Goal: Transaction & Acquisition: Purchase product/service

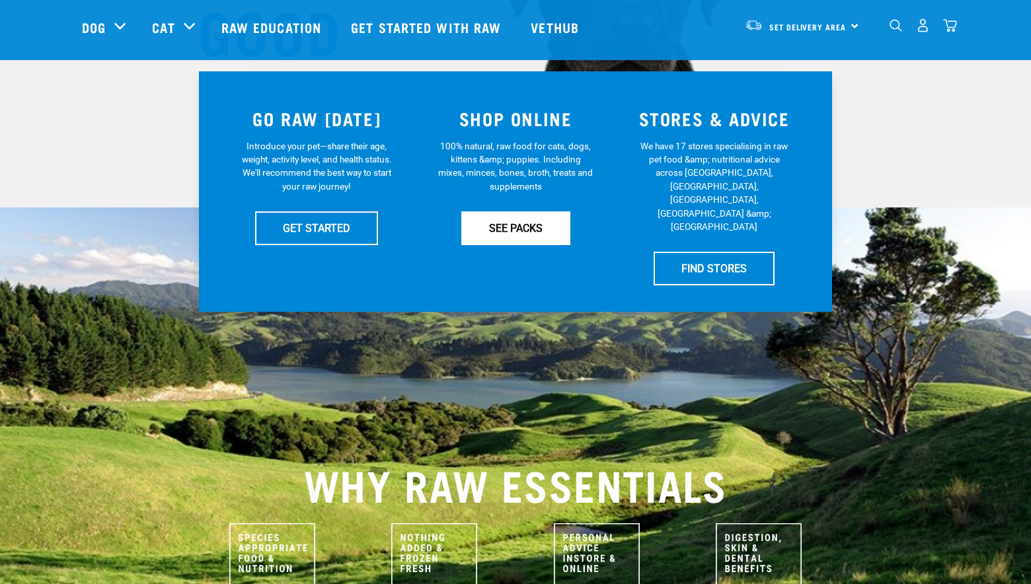
scroll to position [242, 0]
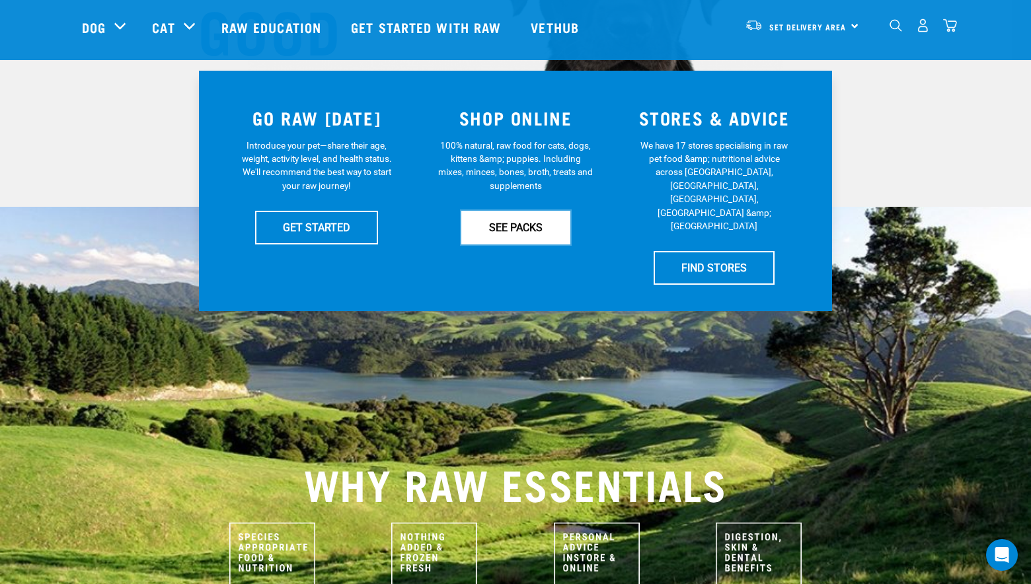
click at [542, 231] on link "SEE PACKS" at bounding box center [515, 227] width 109 height 33
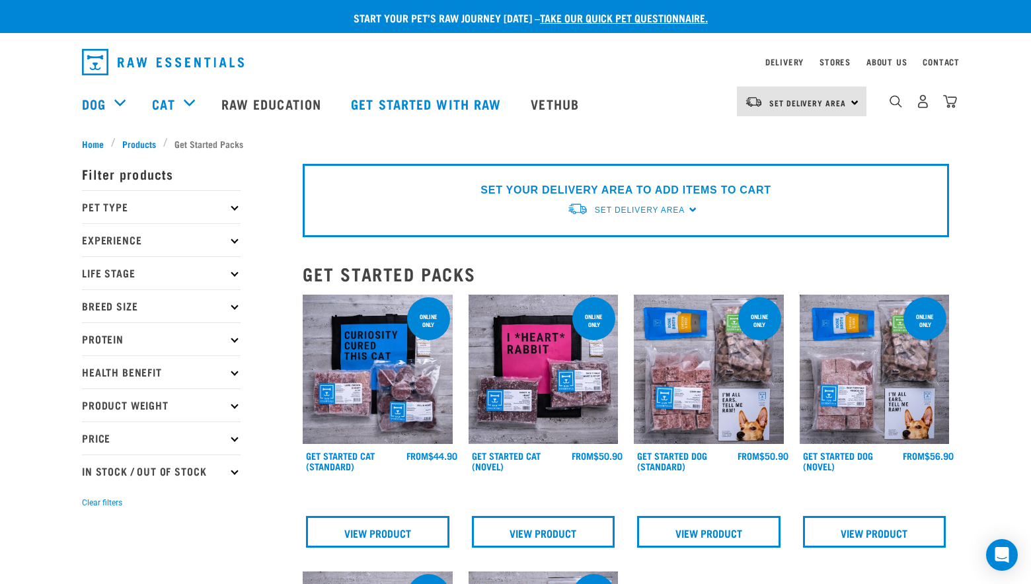
click at [233, 207] on icon at bounding box center [234, 206] width 7 height 7
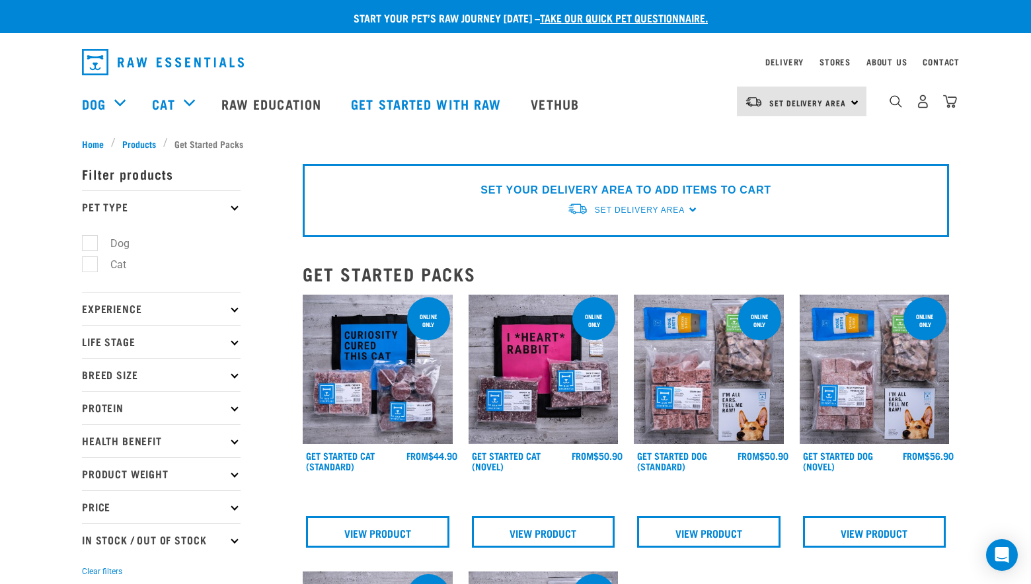
click at [91, 242] on label "Dog" at bounding box center [112, 243] width 46 height 17
click at [91, 242] on input "Dog" at bounding box center [86, 241] width 9 height 9
checkbox input "true"
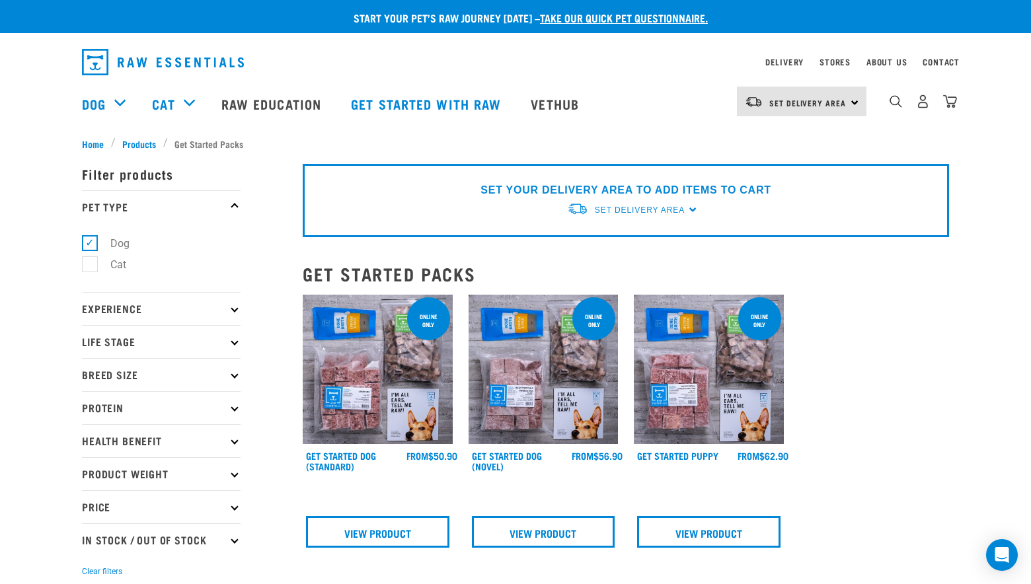
click at [235, 478] on p "Product Weight" at bounding box center [161, 473] width 159 height 33
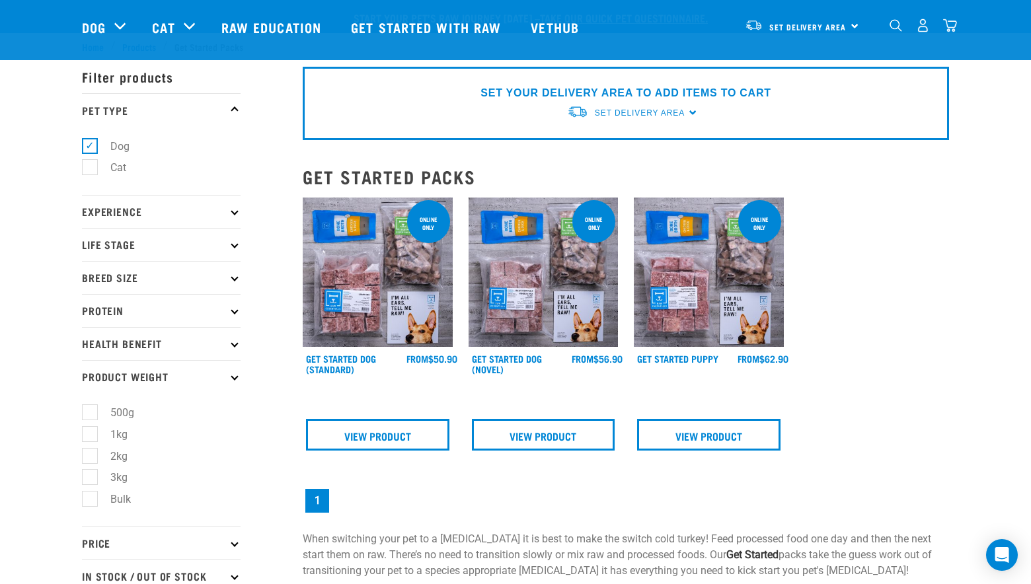
scroll to position [242, 0]
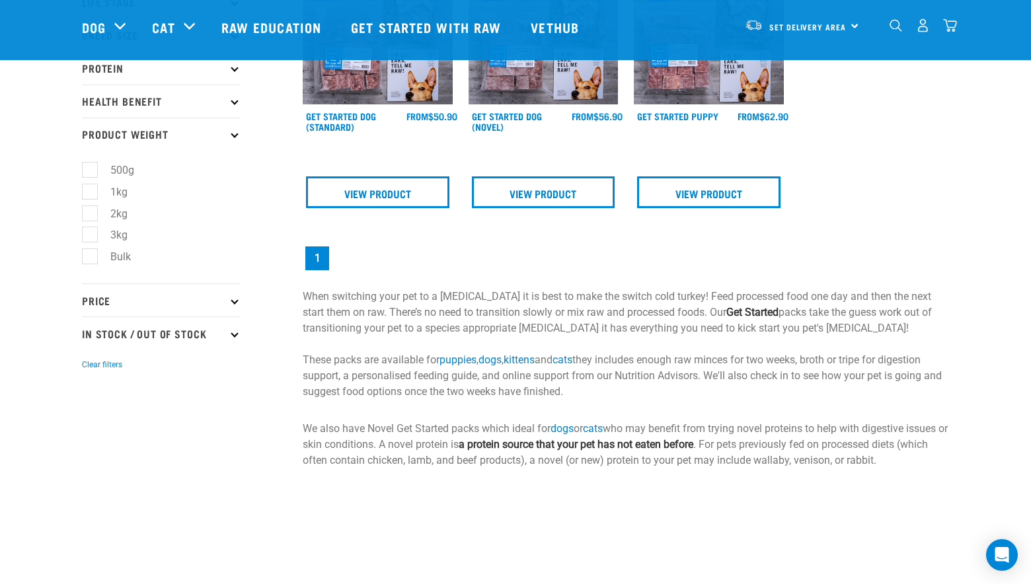
click at [93, 254] on label "Bulk" at bounding box center [112, 256] width 47 height 17
click at [91, 254] on input "Bulk" at bounding box center [86, 254] width 9 height 9
checkbox input "true"
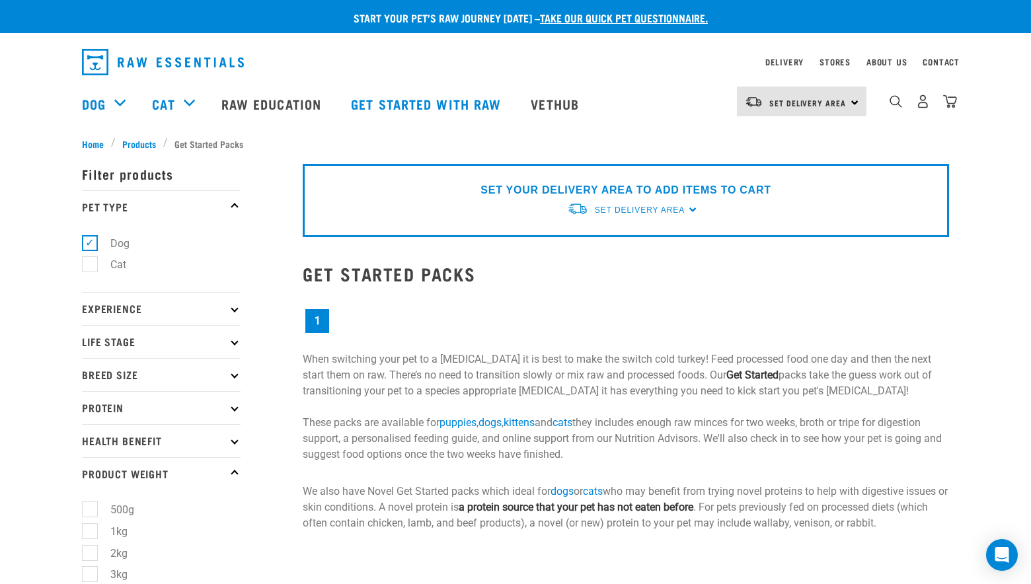
click at [236, 476] on icon at bounding box center [234, 473] width 7 height 7
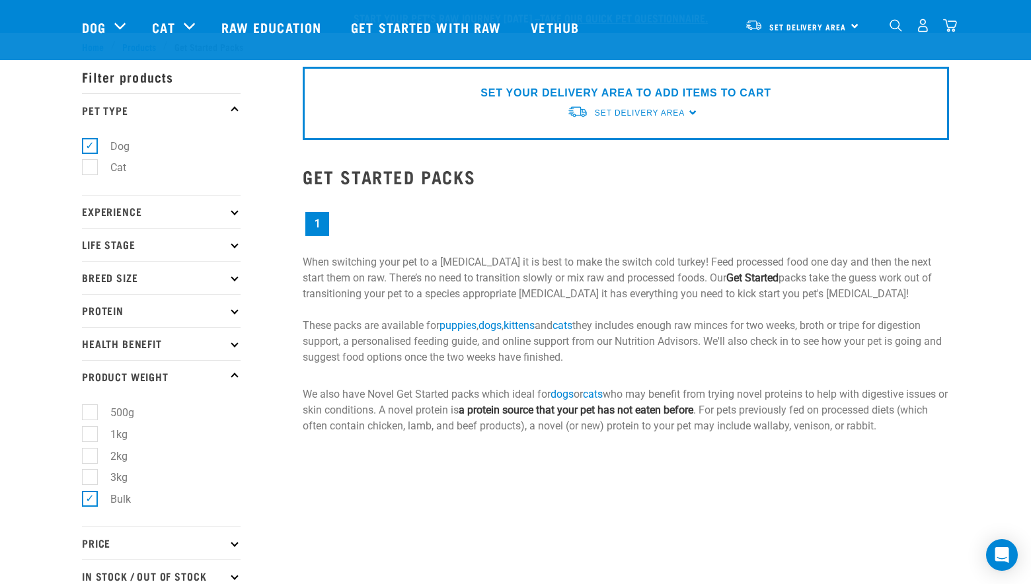
scroll to position [242, 0]
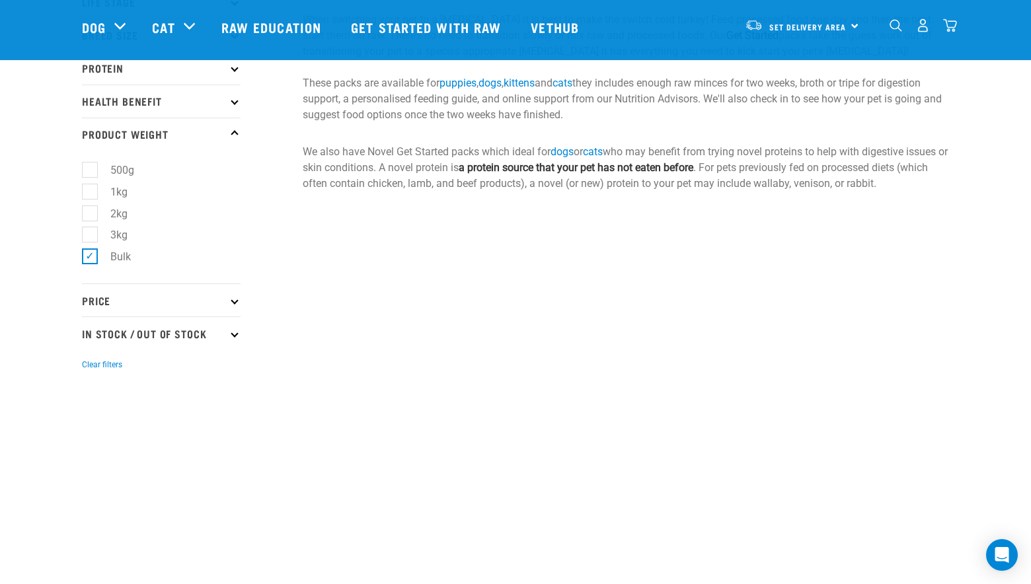
click at [91, 258] on label "Bulk" at bounding box center [112, 256] width 47 height 17
click at [91, 258] on input "Bulk" at bounding box center [86, 254] width 9 height 9
checkbox input "false"
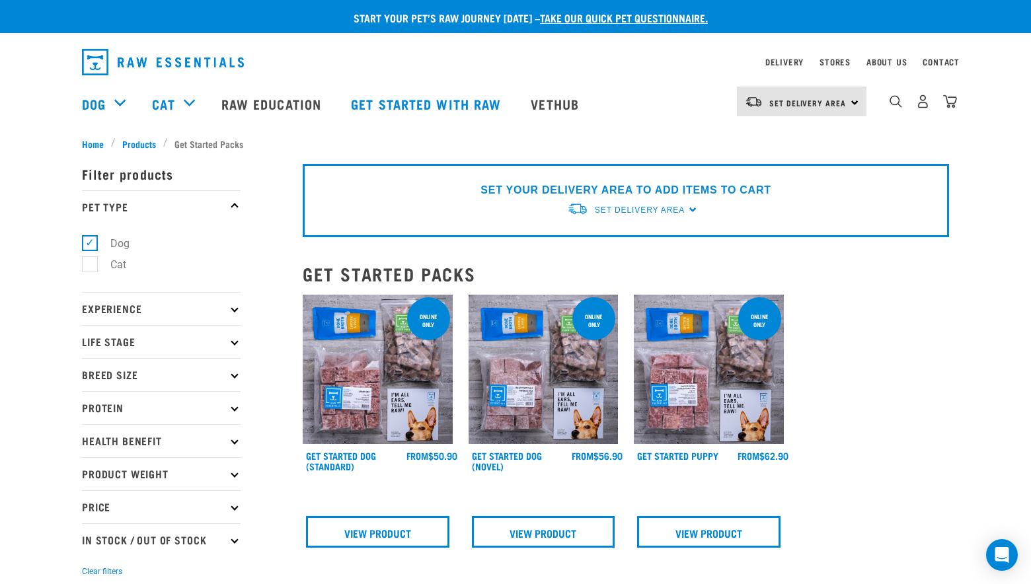
click at [142, 144] on div "× Filter products Pet Type Dog Cat Experience New Raw Feeder Experienced Raw Fe…" at bounding box center [184, 479] width 221 height 673
click at [143, 143] on div "× Filter products Pet Type Dog Cat Experience New Raw Feeder Experienced Raw Fe…" at bounding box center [184, 479] width 221 height 673
click at [143, 141] on span "Products" at bounding box center [139, 144] width 34 height 14
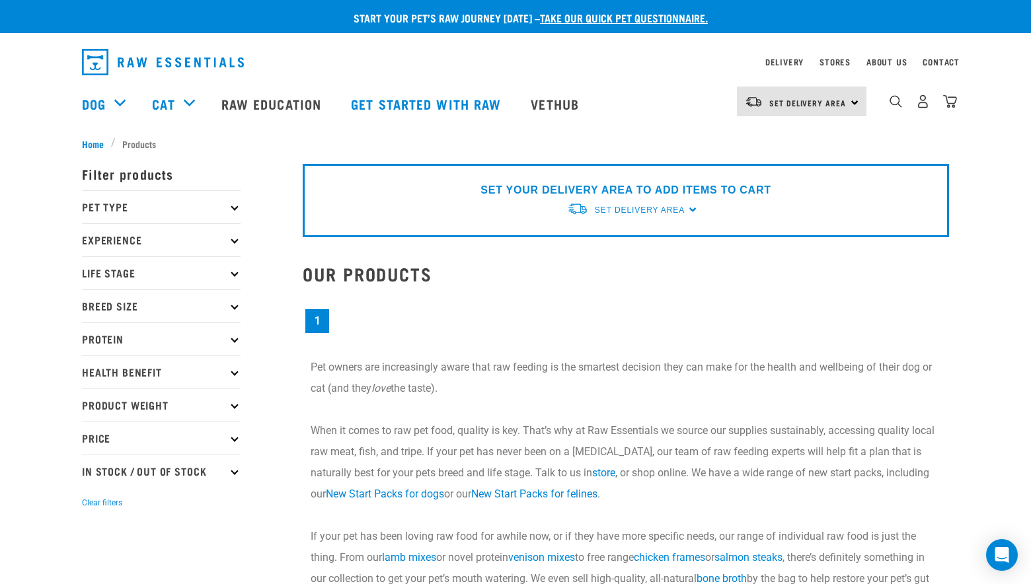
click at [235, 211] on p "Pet Type" at bounding box center [161, 206] width 159 height 33
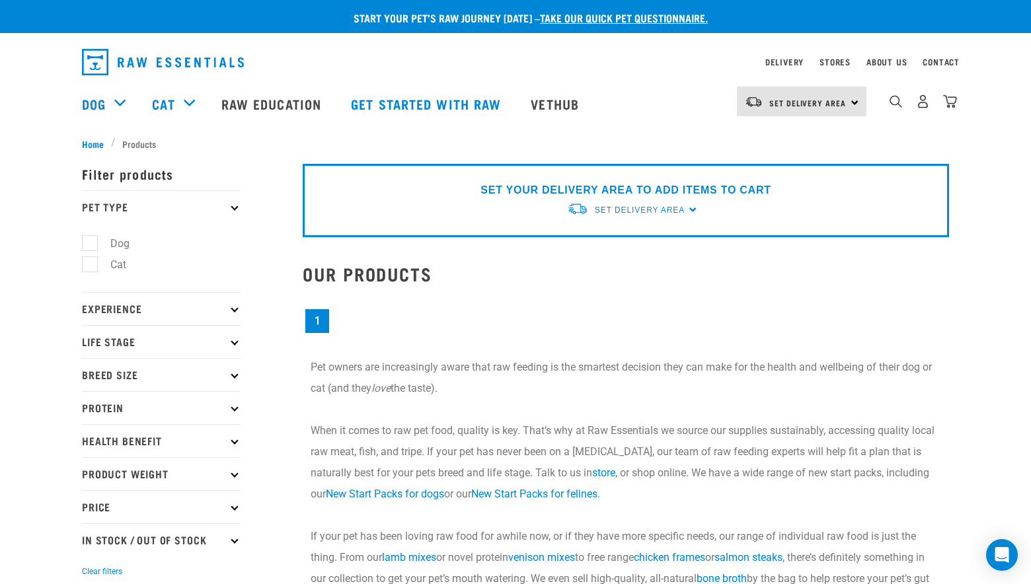
click at [99, 264] on label "Cat" at bounding box center [110, 264] width 42 height 17
click at [91, 264] on input "Cat" at bounding box center [86, 262] width 9 height 9
checkbox input "true"
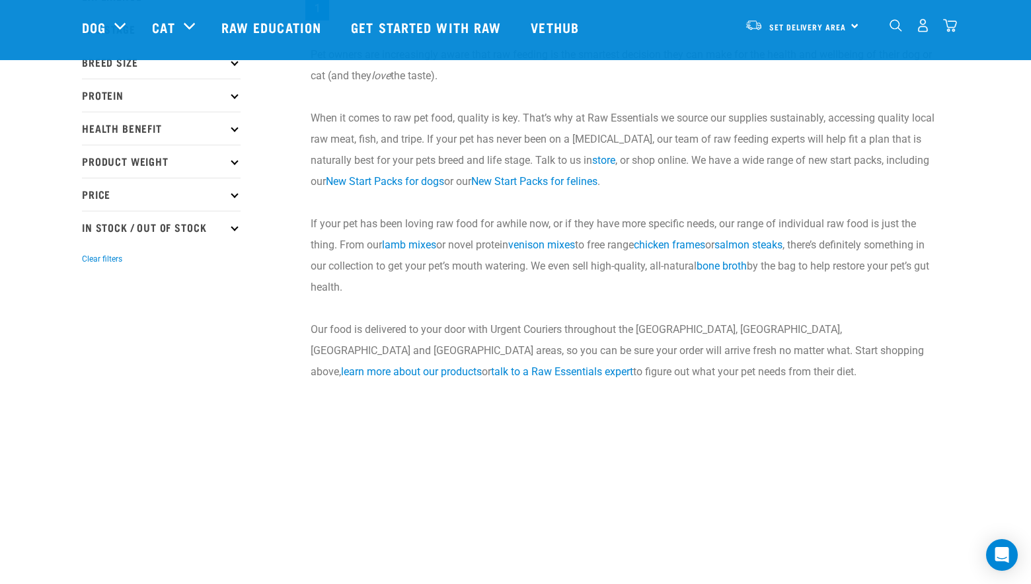
scroll to position [242, 0]
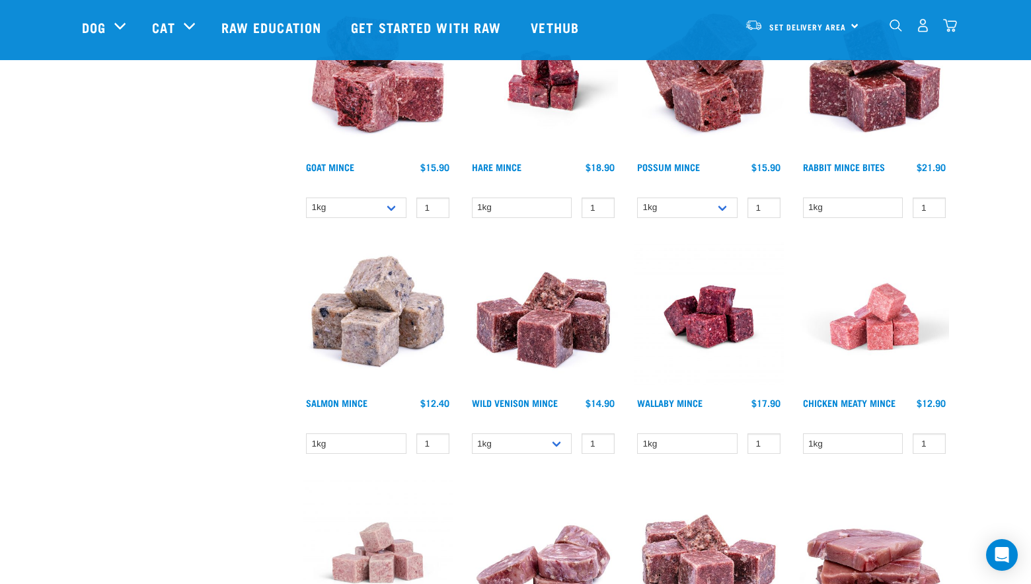
scroll to position [1696, 0]
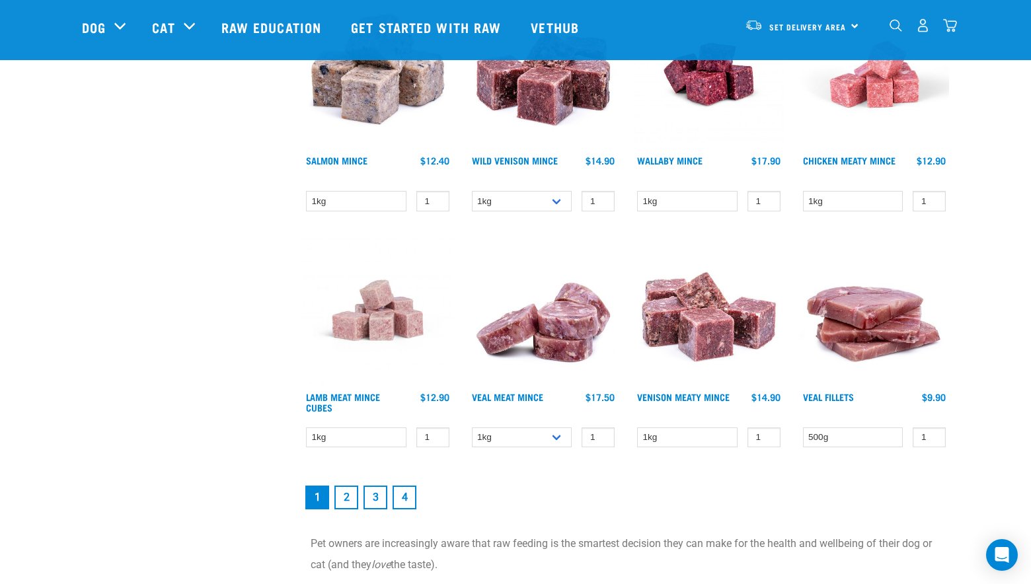
click at [343, 495] on link "2" at bounding box center [346, 498] width 24 height 24
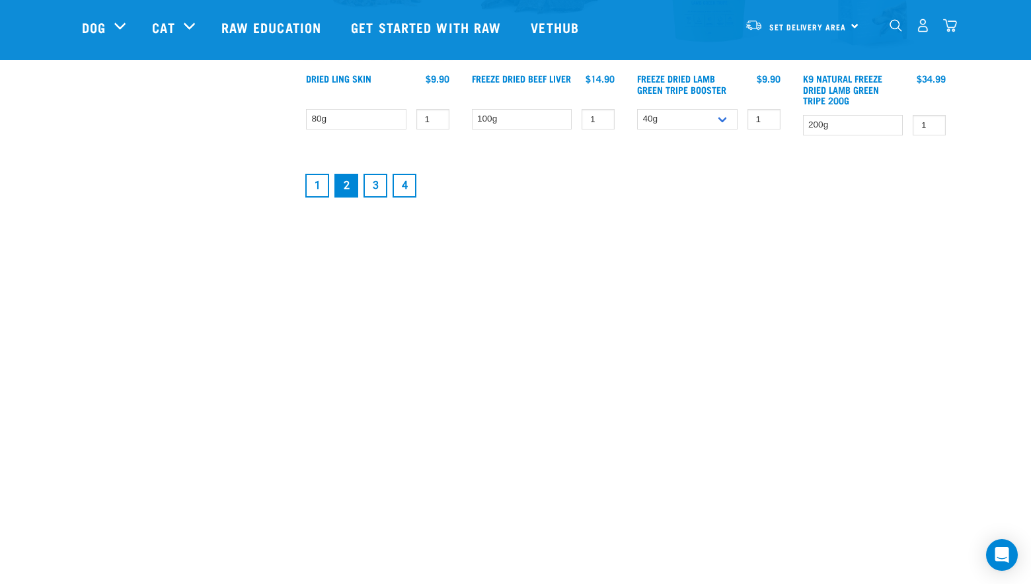
scroll to position [1938, 0]
click at [373, 184] on link "3" at bounding box center [375, 184] width 24 height 24
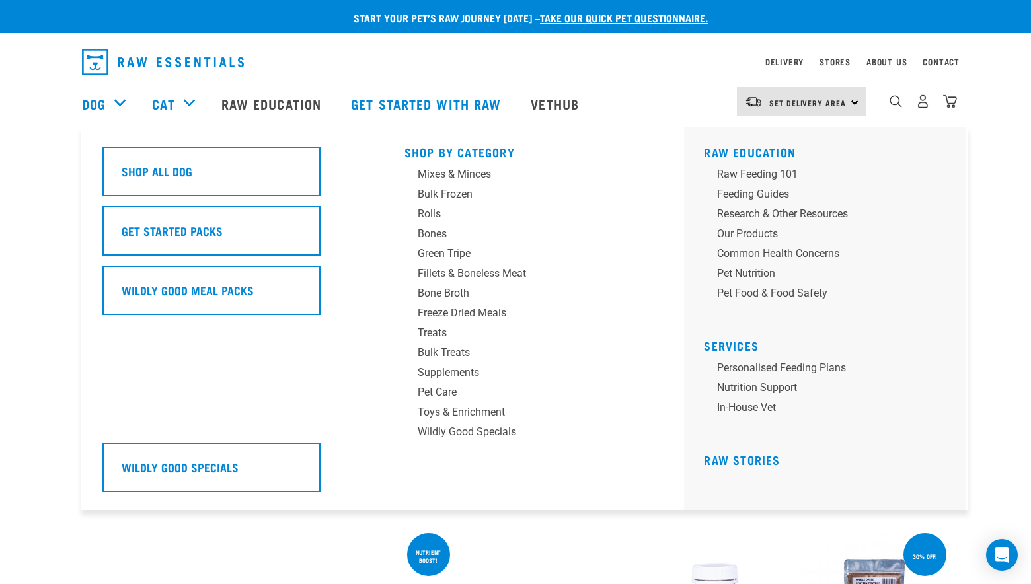
click at [114, 103] on div "Dog" at bounding box center [110, 103] width 57 height 53
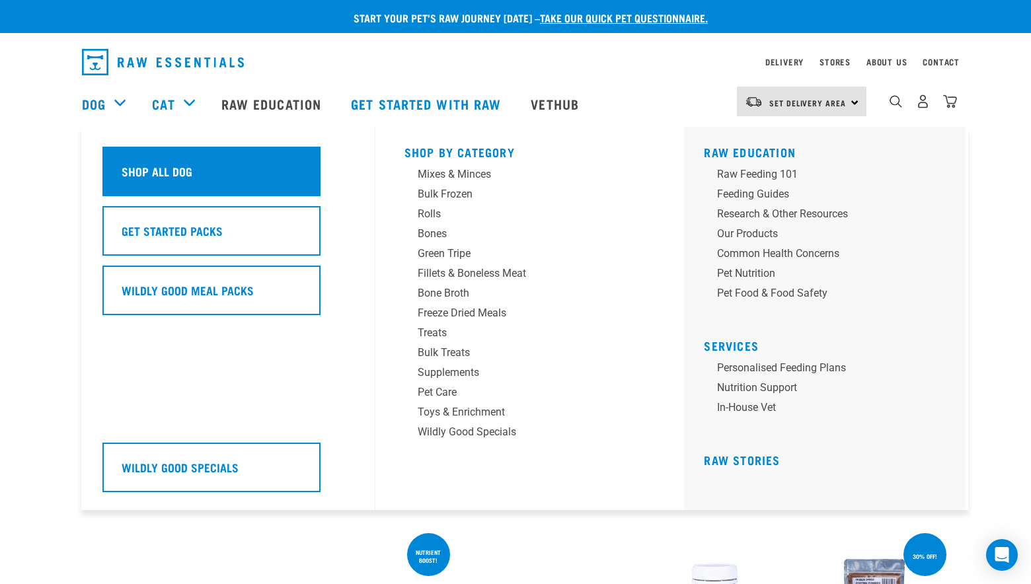
click at [139, 151] on div "Shop All Dog" at bounding box center [211, 172] width 218 height 50
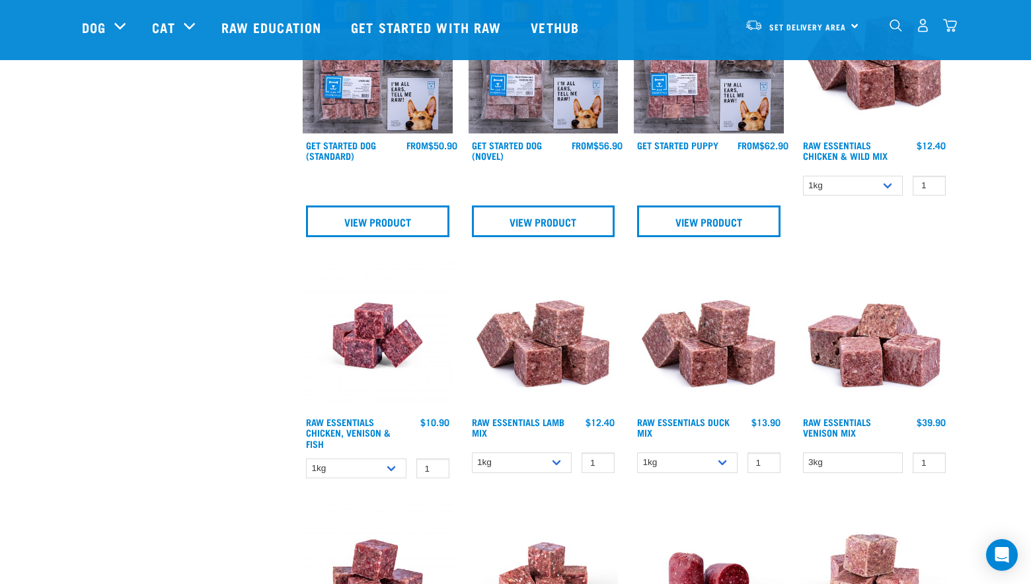
scroll to position [484, 0]
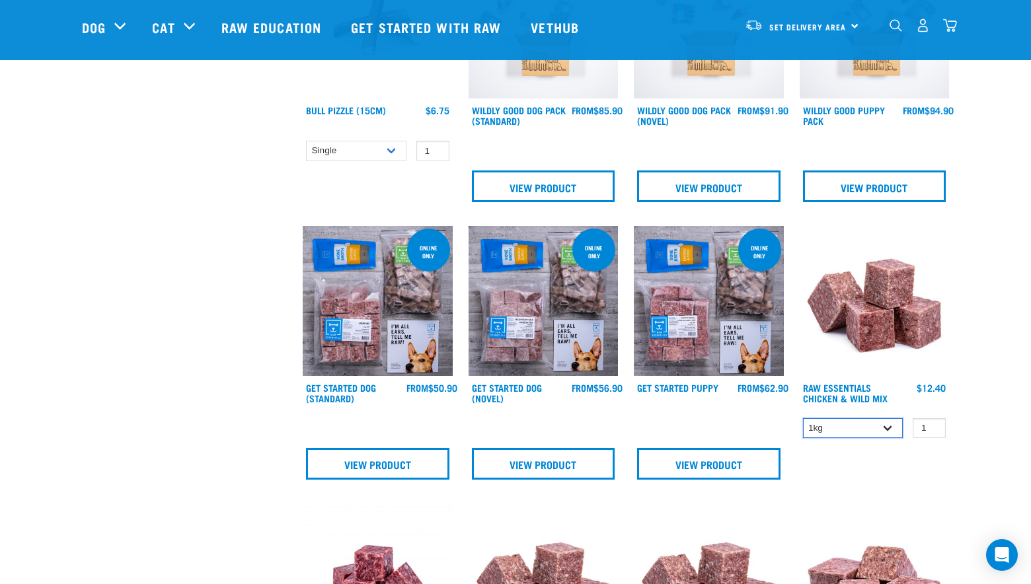
click at [892, 430] on select "1kg 3kg Bulk (10kg)" at bounding box center [853, 428] width 100 height 20
select select "14881"
click at [803, 418] on select "1kg 3kg Bulk (10kg)" at bounding box center [853, 428] width 100 height 20
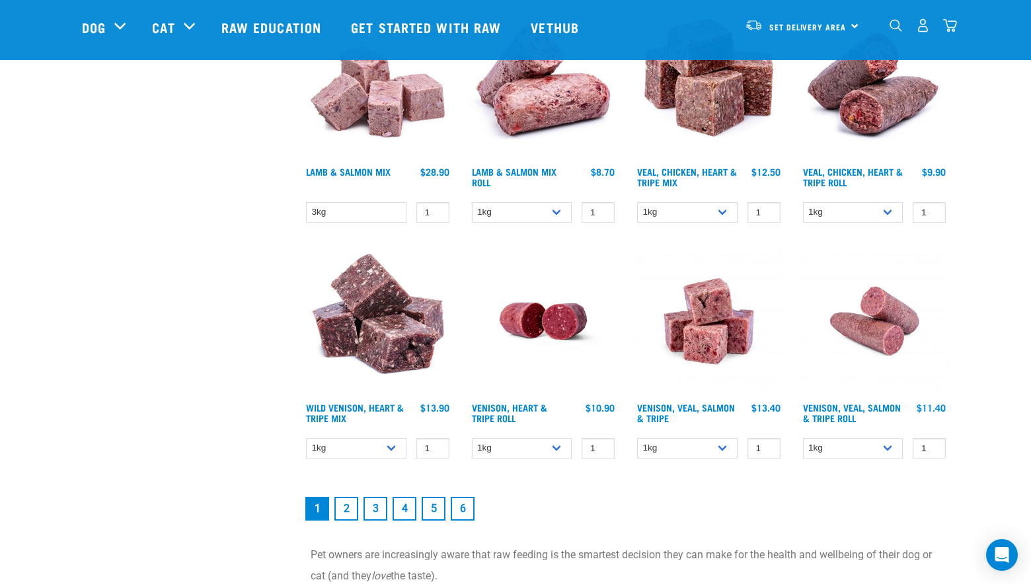
scroll to position [1696, 0]
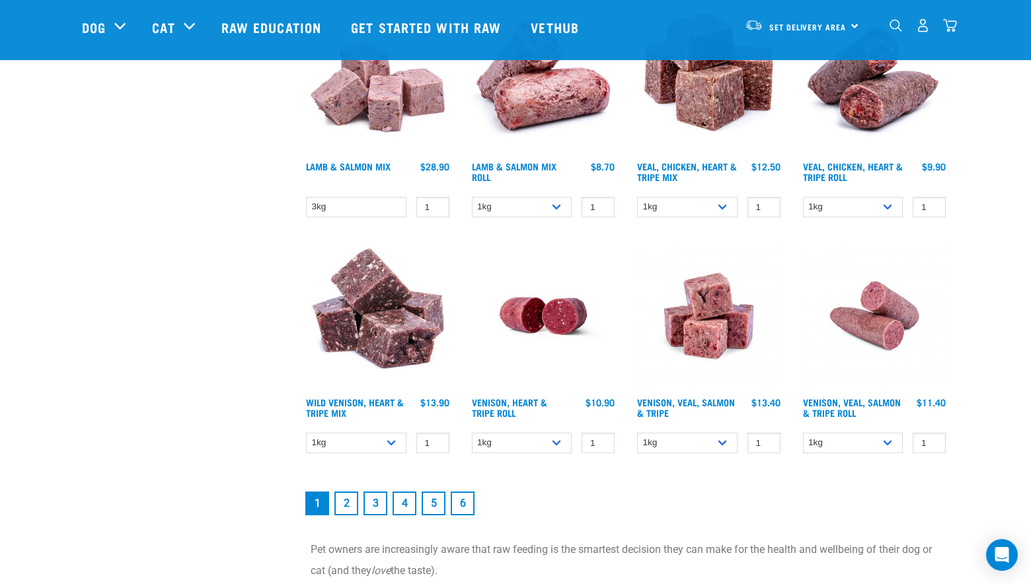
click at [339, 507] on link "2" at bounding box center [346, 504] width 24 height 24
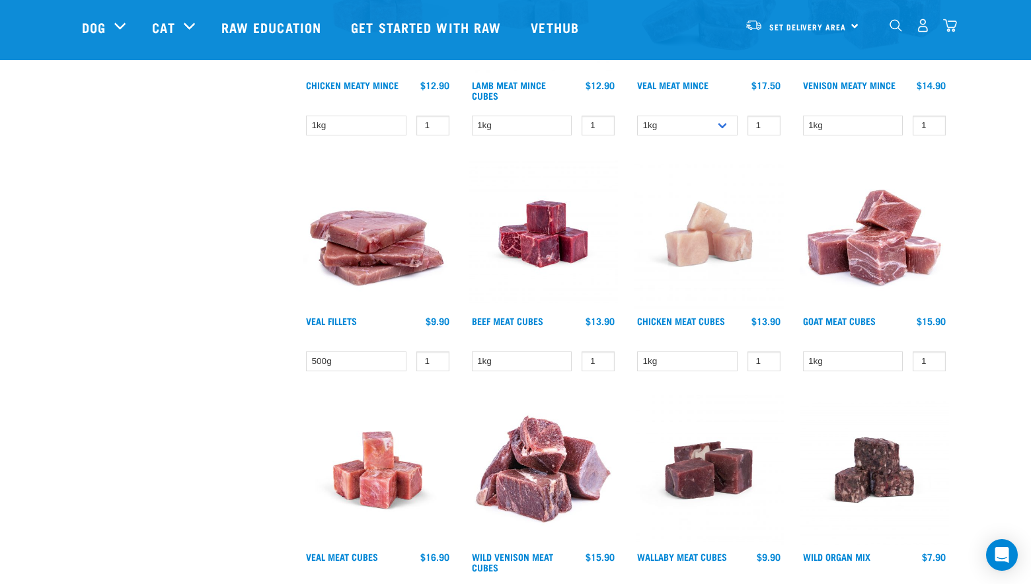
scroll to position [1696, 0]
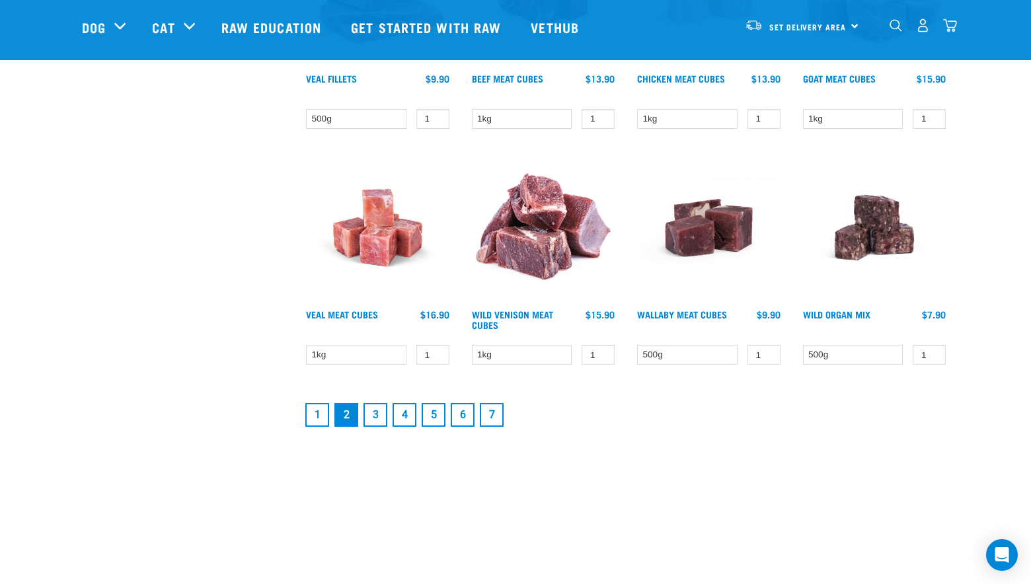
click at [379, 419] on link "3" at bounding box center [375, 415] width 24 height 24
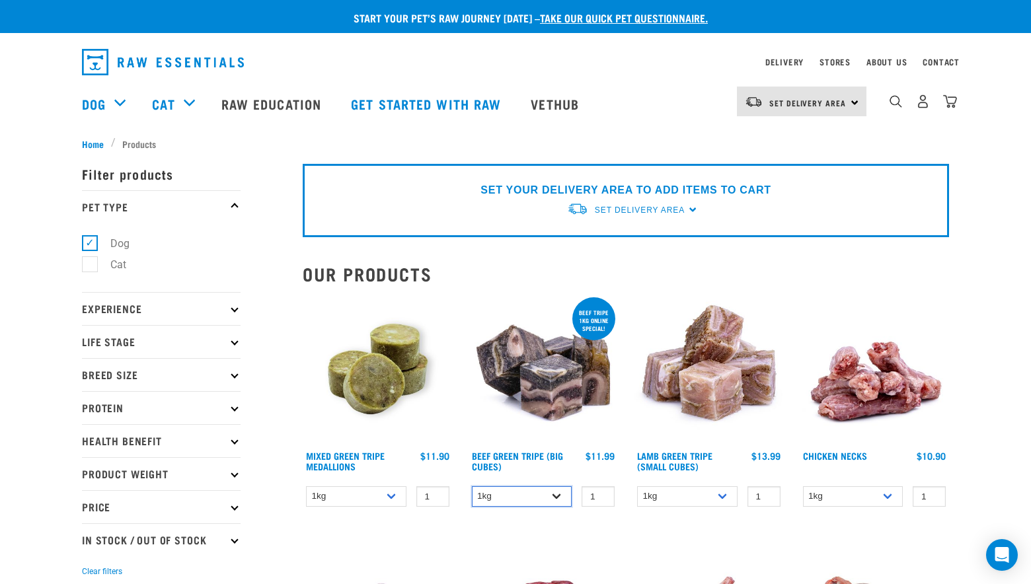
click at [558, 495] on select "1kg 3kg Bulk (10kg)" at bounding box center [522, 496] width 100 height 20
click at [472, 486] on select "1kg 3kg Bulk (10kg)" at bounding box center [522, 496] width 100 height 20
click at [593, 318] on div "Beef tripe 1kg online special!" at bounding box center [593, 321] width 43 height 36
click at [556, 493] on select "1kg 3kg Bulk (10kg)" at bounding box center [522, 496] width 100 height 20
click at [472, 486] on select "1kg 3kg Bulk (10kg)" at bounding box center [522, 496] width 100 height 20
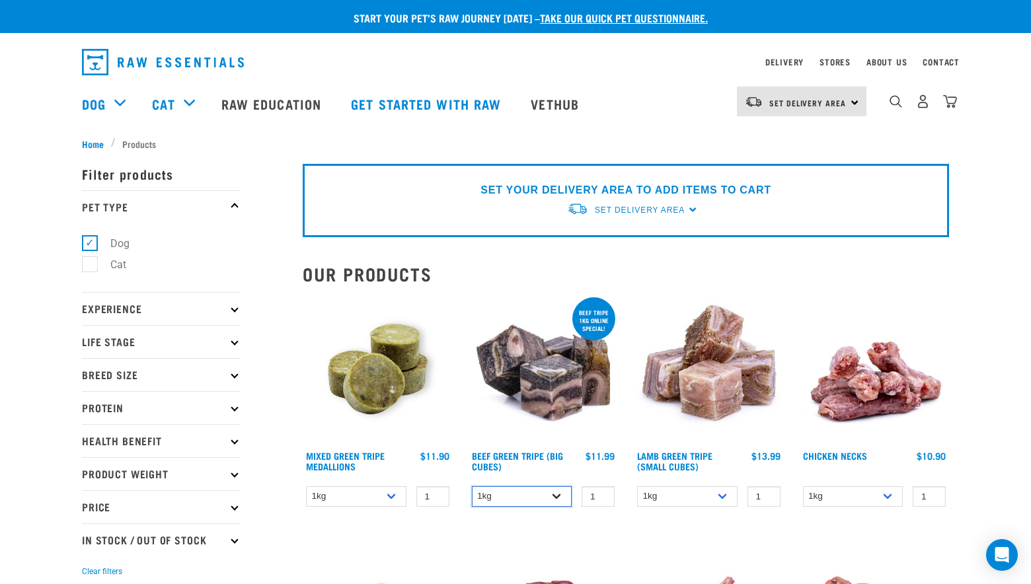
click at [559, 499] on select "1kg 3kg Bulk (10kg)" at bounding box center [522, 496] width 100 height 20
select select "344958"
click at [472, 486] on select "1kg 3kg Bulk (10kg)" at bounding box center [522, 496] width 100 height 20
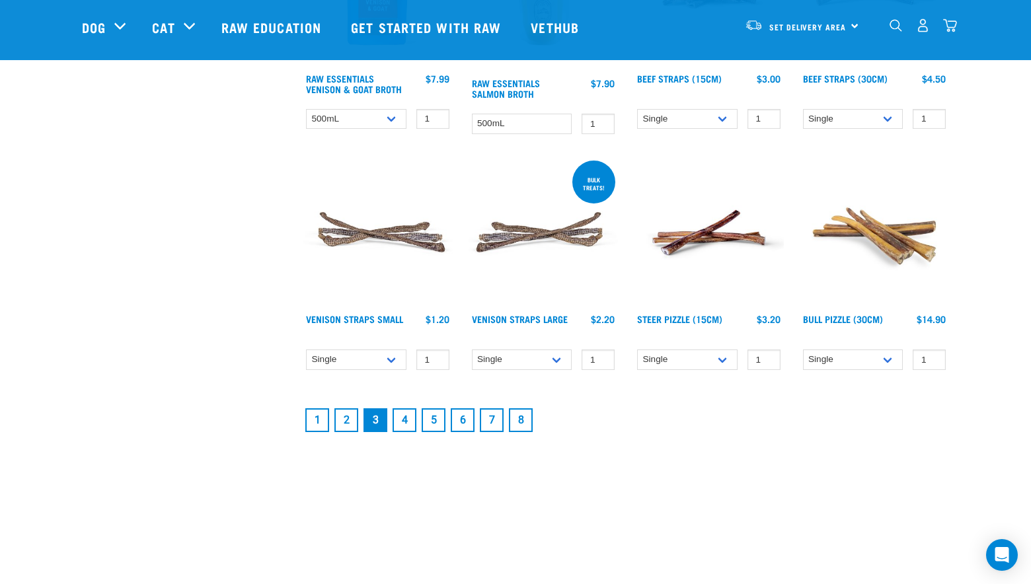
scroll to position [1938, 0]
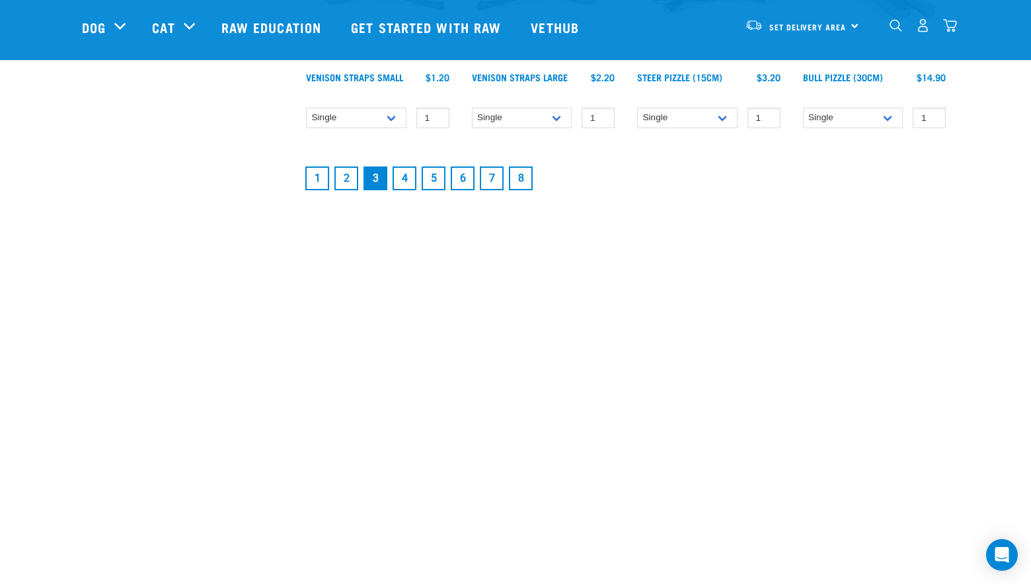
click at [402, 180] on link "4" at bounding box center [404, 178] width 24 height 24
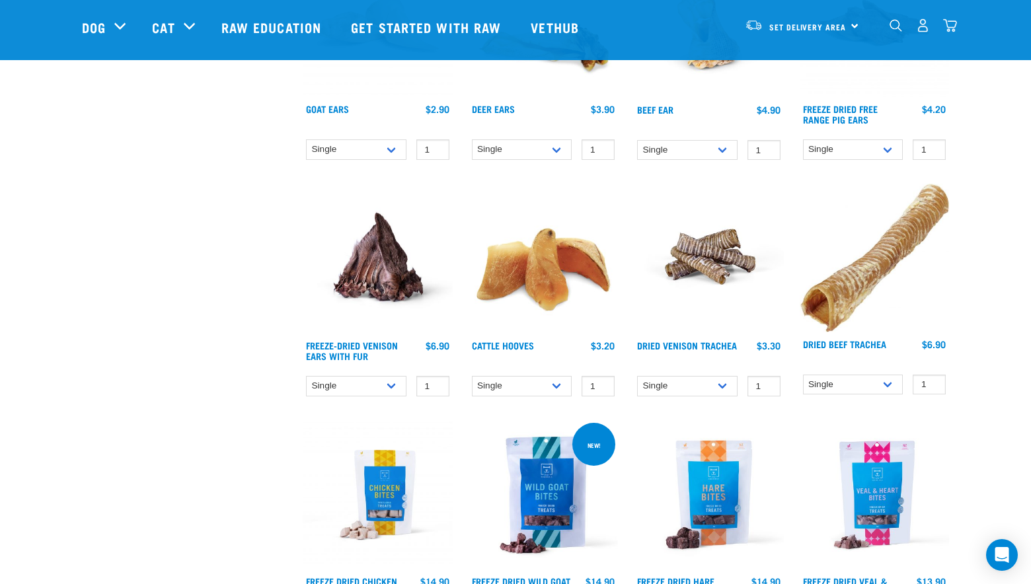
scroll to position [727, 0]
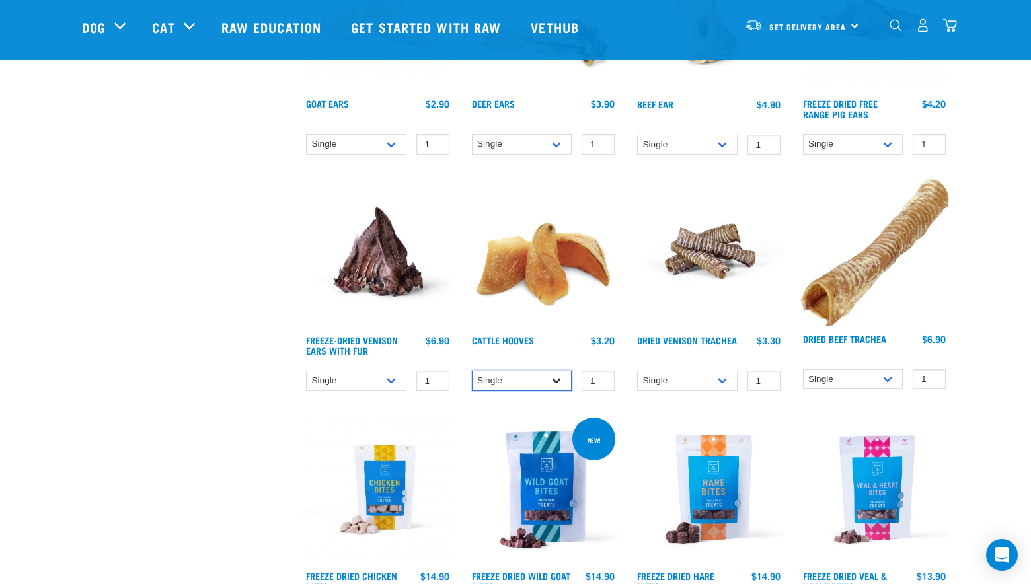
click at [549, 382] on select "Single 10 per pack Bulk (30 pack)" at bounding box center [522, 381] width 100 height 20
select select "134319"
click at [472, 371] on select "Single 10 per pack Bulk (30 pack)" at bounding box center [522, 381] width 100 height 20
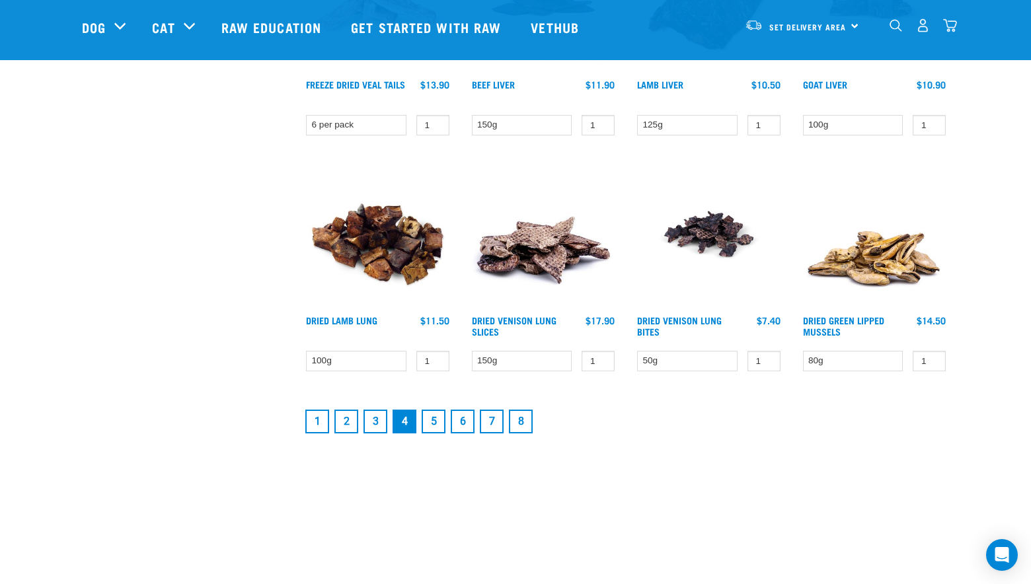
scroll to position [1696, 0]
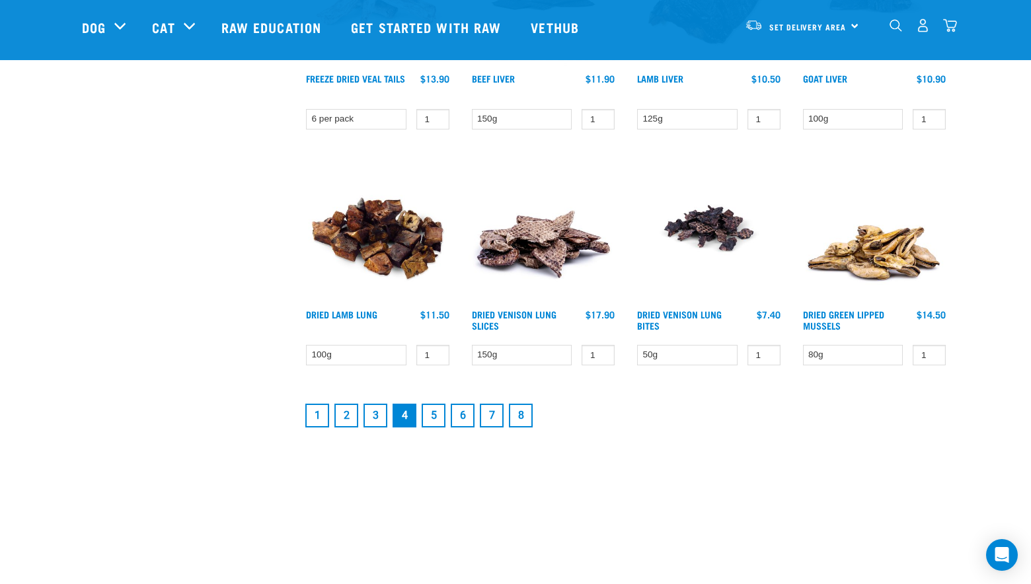
click at [432, 416] on link "5" at bounding box center [433, 416] width 24 height 24
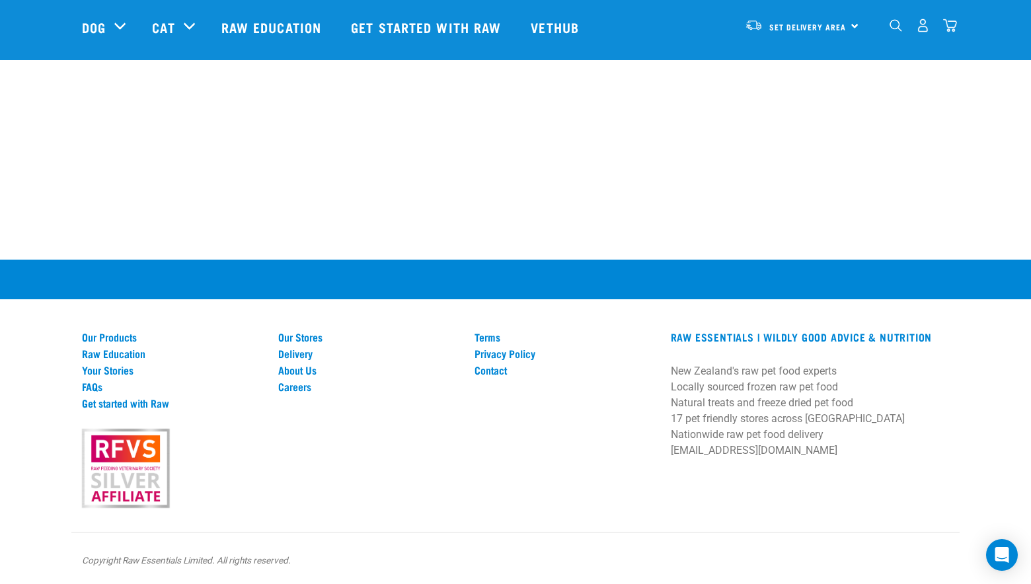
scroll to position [2051, 0]
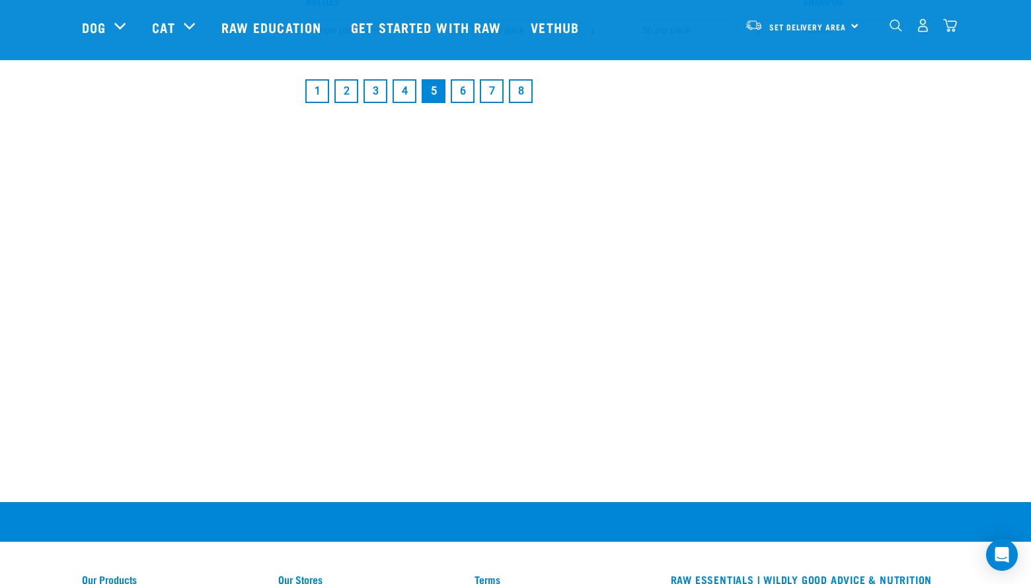
click at [383, 92] on link "3" at bounding box center [375, 91] width 24 height 24
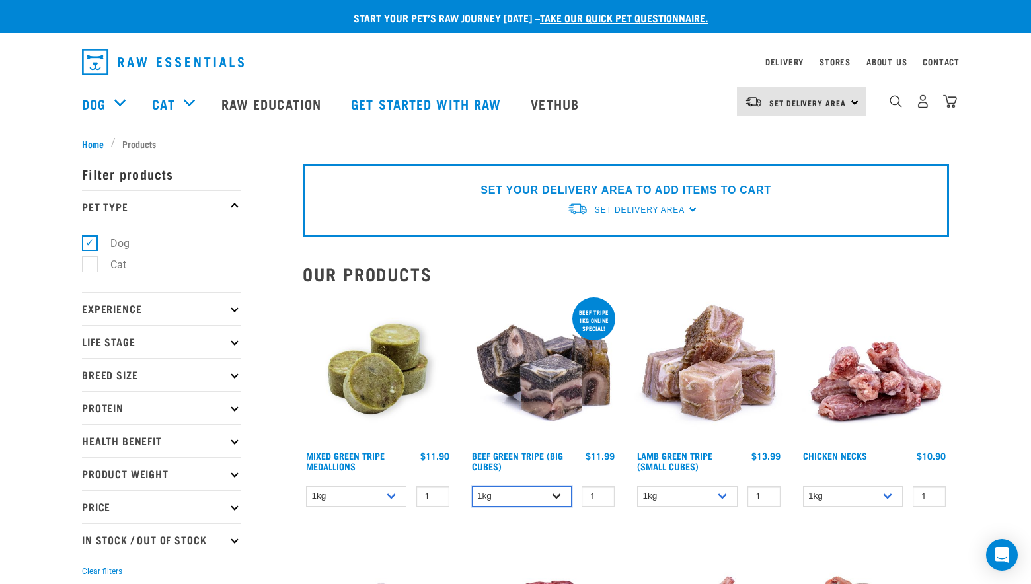
click at [557, 497] on select "1kg 3kg Bulk (10kg)" at bounding box center [522, 496] width 100 height 20
select select "344958"
click at [472, 486] on select "1kg 3kg Bulk (10kg)" at bounding box center [522, 496] width 100 height 20
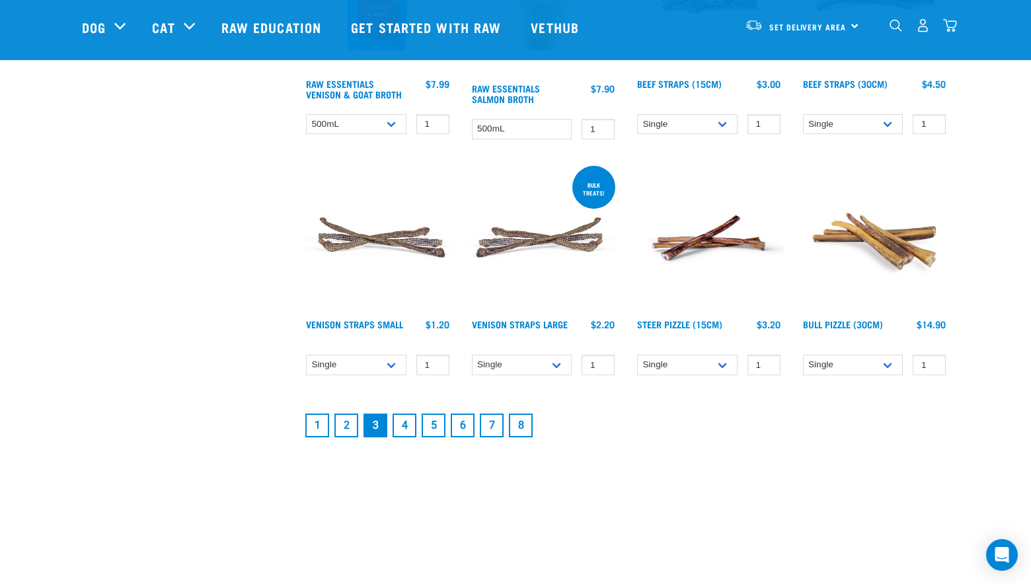
scroll to position [1696, 0]
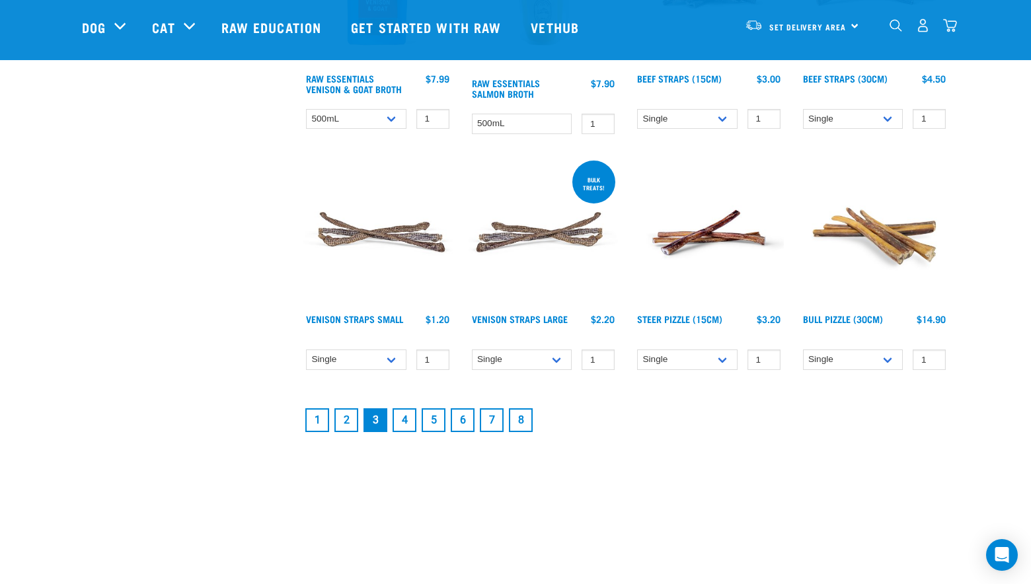
click at [341, 420] on link "2" at bounding box center [346, 420] width 24 height 24
click at [344, 421] on link "2" at bounding box center [346, 420] width 24 height 24
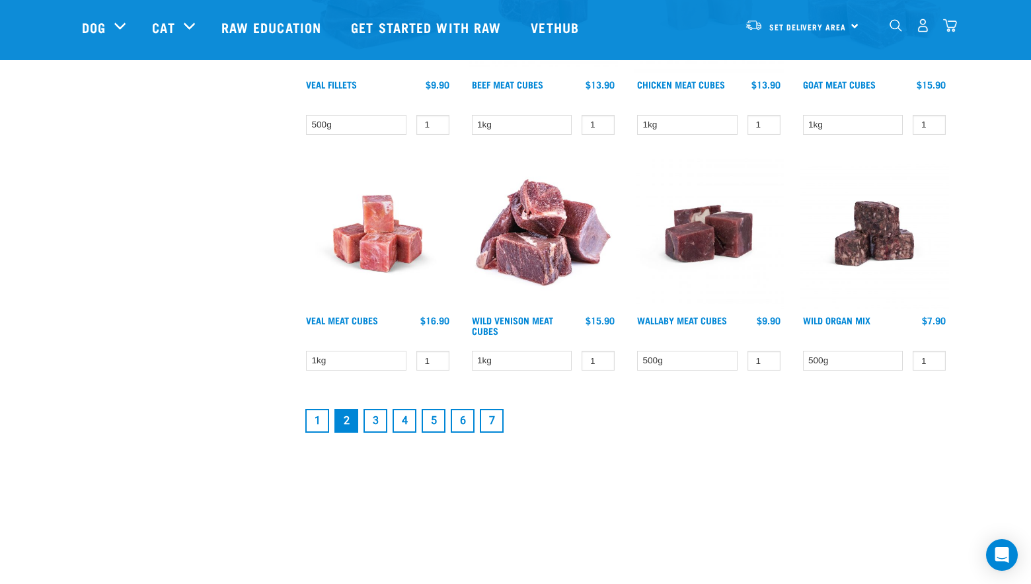
scroll to position [1696, 0]
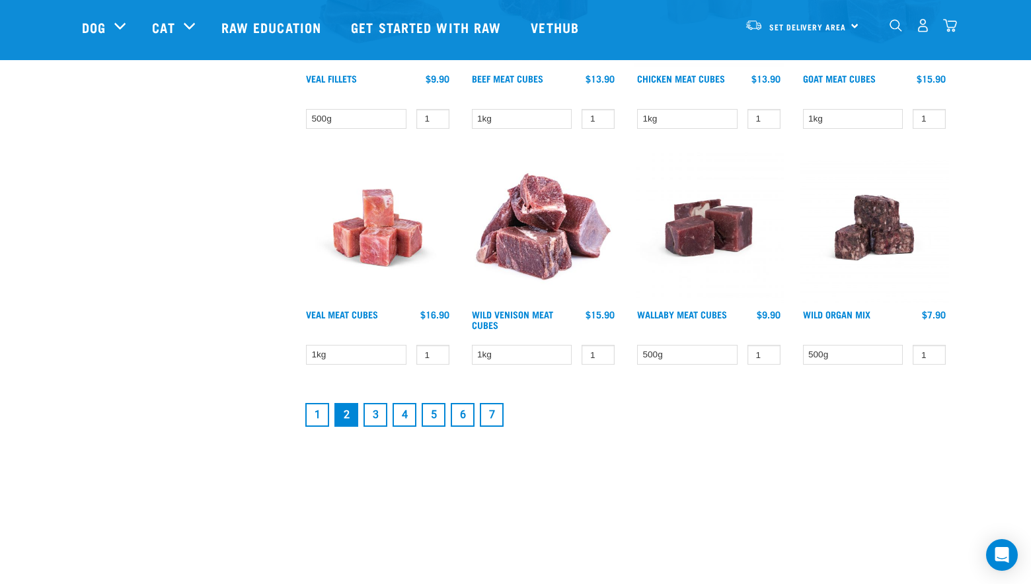
click at [312, 409] on link "1" at bounding box center [317, 415] width 24 height 24
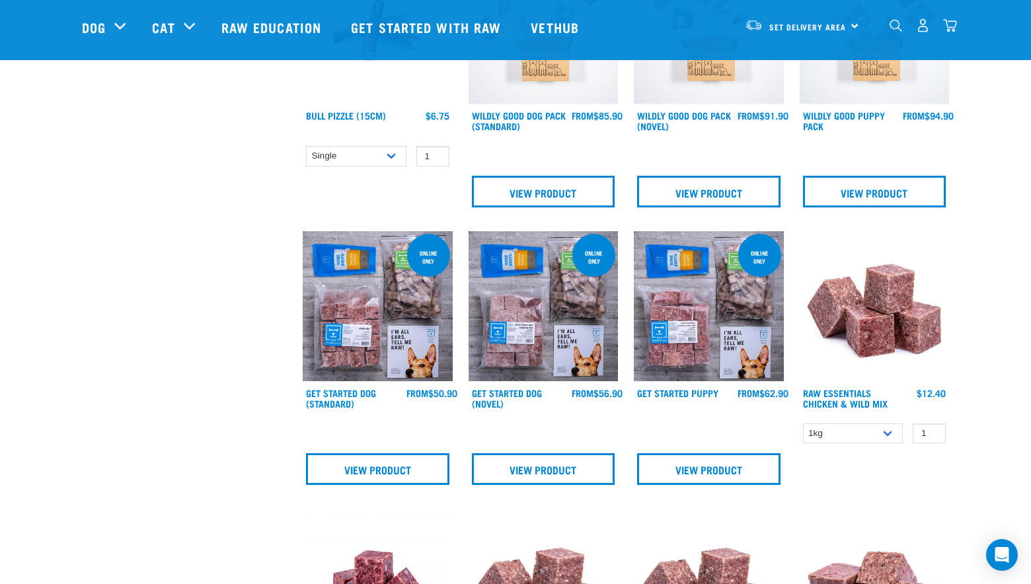
scroll to position [484, 0]
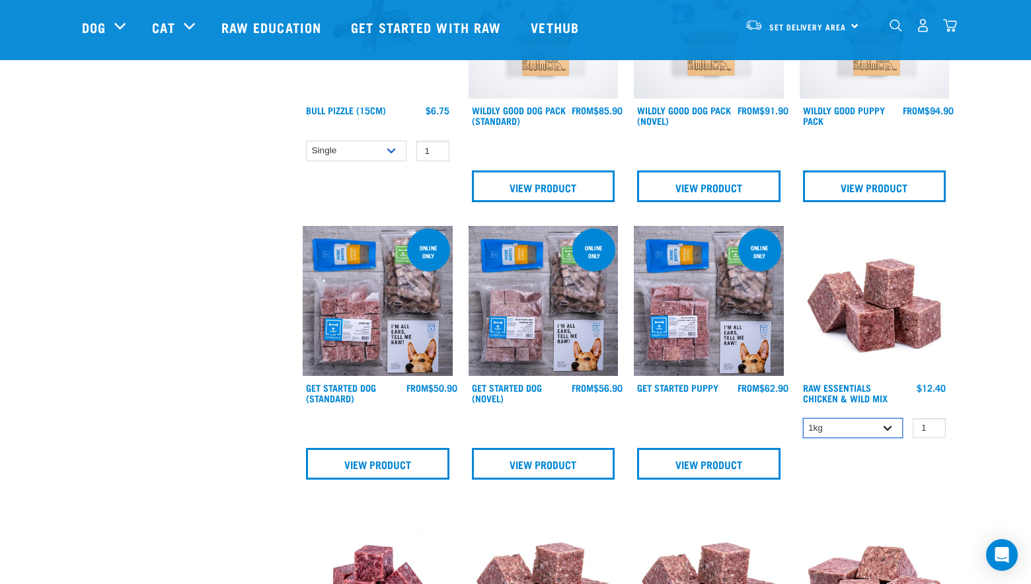
click at [887, 427] on select "1kg 3kg Bulk (10kg)" at bounding box center [853, 428] width 100 height 20
click at [803, 418] on select "1kg 3kg Bulk (10kg)" at bounding box center [853, 428] width 100 height 20
click at [889, 427] on select "1kg 3kg Bulk (10kg)" at bounding box center [853, 428] width 100 height 20
click at [803, 418] on select "1kg 3kg Bulk (10kg)" at bounding box center [853, 428] width 100 height 20
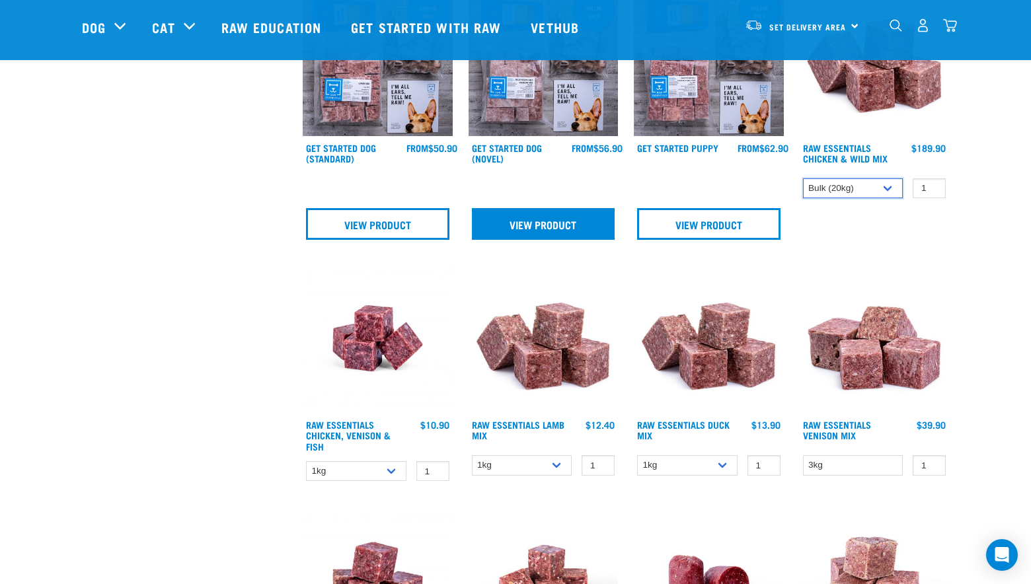
scroll to position [727, 0]
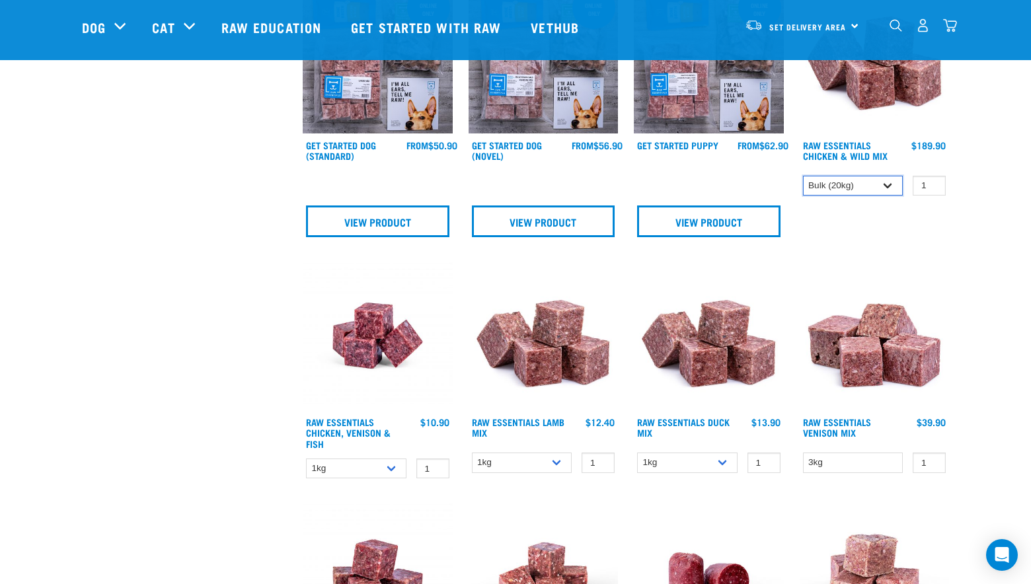
click at [885, 188] on select "1kg 3kg Bulk (10kg)" at bounding box center [853, 186] width 100 height 20
click at [803, 176] on select "1kg 3kg Bulk (10kg)" at bounding box center [853, 186] width 100 height 20
click at [891, 183] on select "1kg 3kg Bulk (10kg)" at bounding box center [853, 186] width 100 height 20
click at [803, 176] on select "1kg 3kg Bulk (10kg)" at bounding box center [853, 186] width 100 height 20
click at [889, 182] on select "1kg 3kg Bulk (10kg)" at bounding box center [853, 186] width 100 height 20
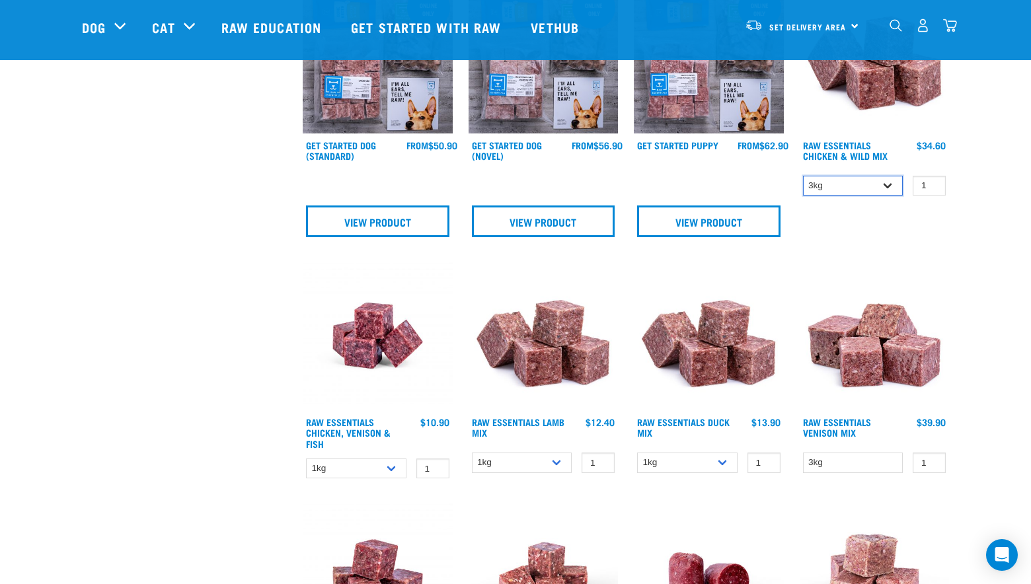
click at [803, 176] on select "1kg 3kg Bulk (10kg)" at bounding box center [853, 186] width 100 height 20
click at [890, 186] on select "1kg 3kg Bulk (10kg)" at bounding box center [853, 186] width 100 height 20
select select "708"
click at [803, 176] on select "1kg 3kg Bulk (10kg)" at bounding box center [853, 186] width 100 height 20
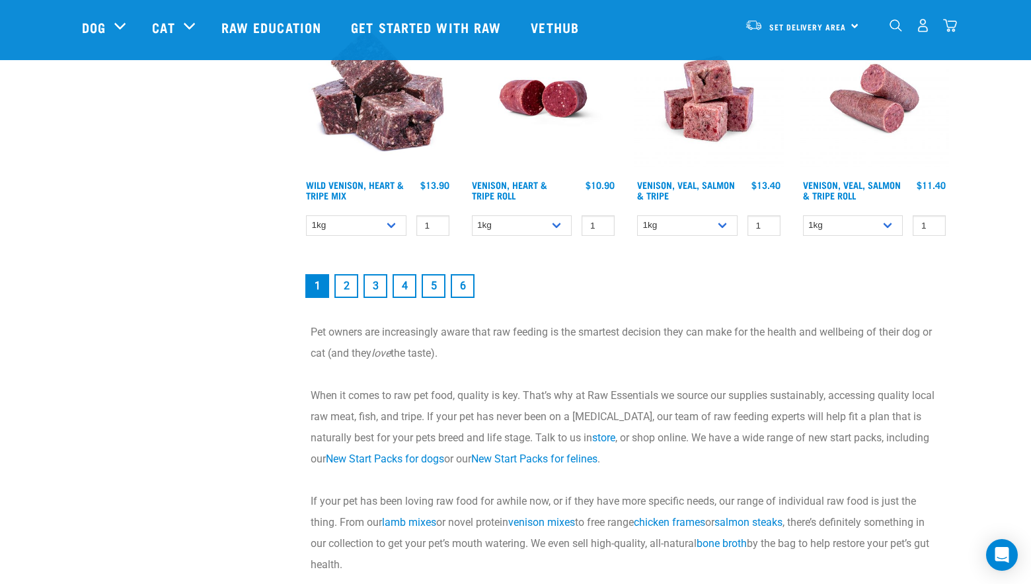
scroll to position [1938, 0]
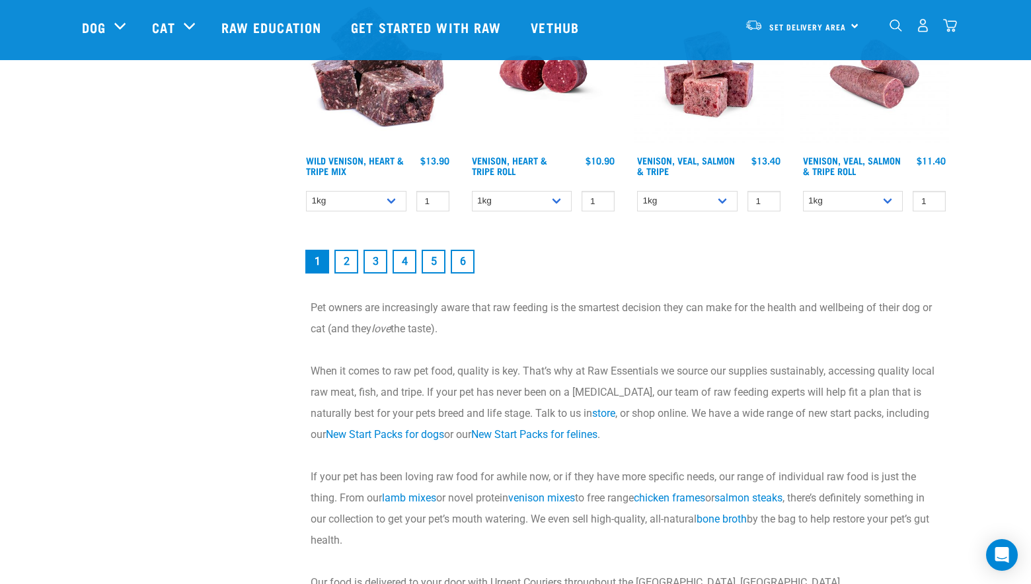
click at [346, 264] on link "2" at bounding box center [346, 262] width 24 height 24
